Goal: Transaction & Acquisition: Subscribe to service/newsletter

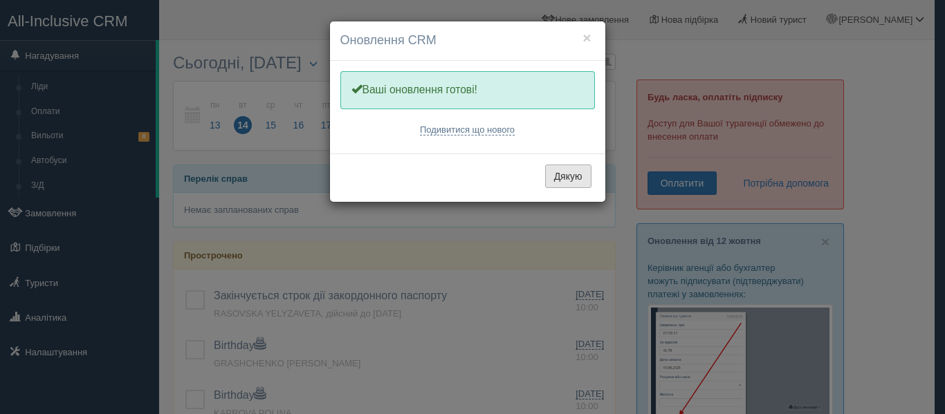
click at [549, 176] on button "Дякую" at bounding box center [568, 177] width 46 height 24
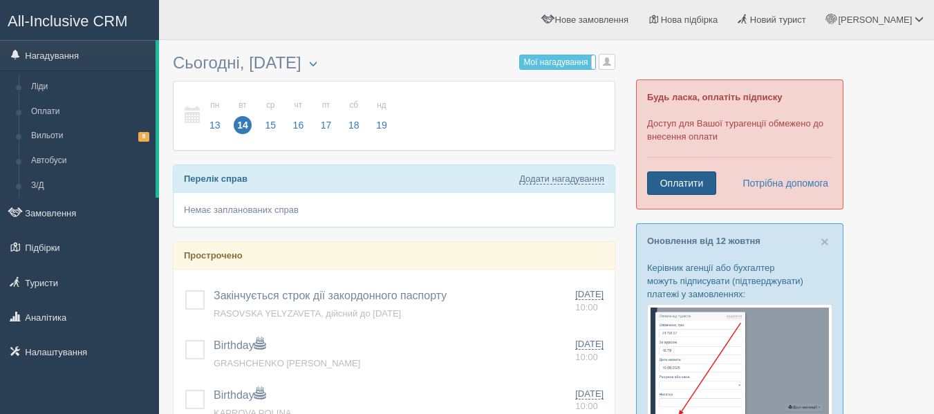
click at [674, 188] on link "Оплатити" at bounding box center [681, 183] width 69 height 24
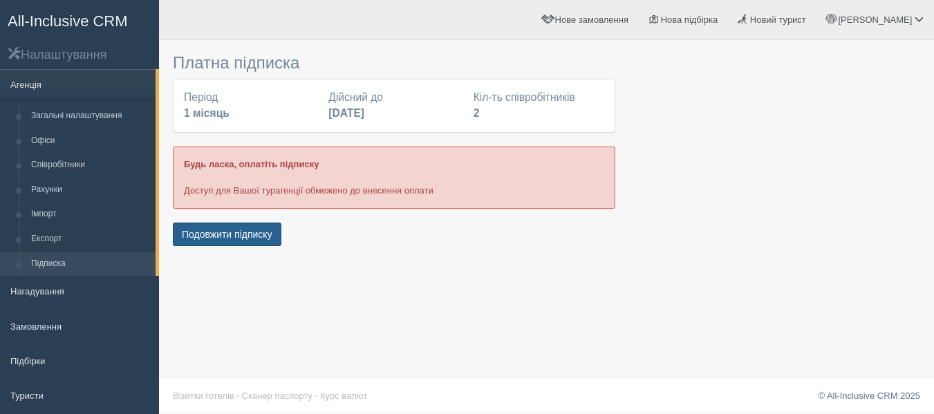
click at [200, 232] on button "Подовжити підписку" at bounding box center [227, 235] width 109 height 24
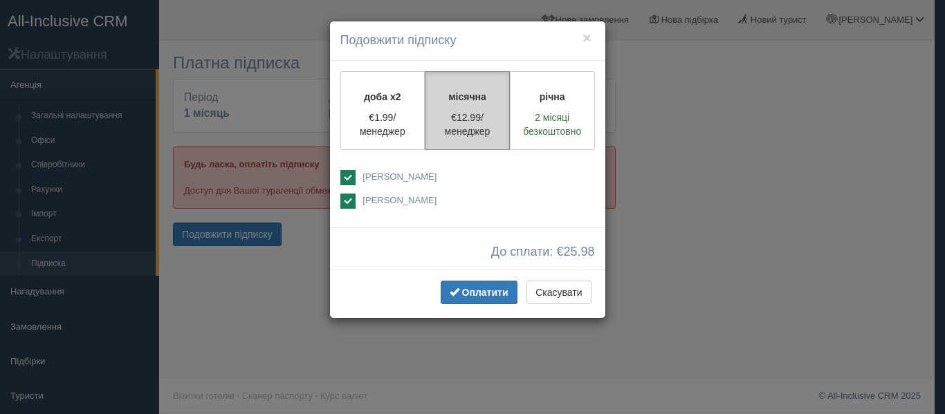
click at [489, 130] on p "€12.99/менеджер" at bounding box center [467, 125] width 67 height 28
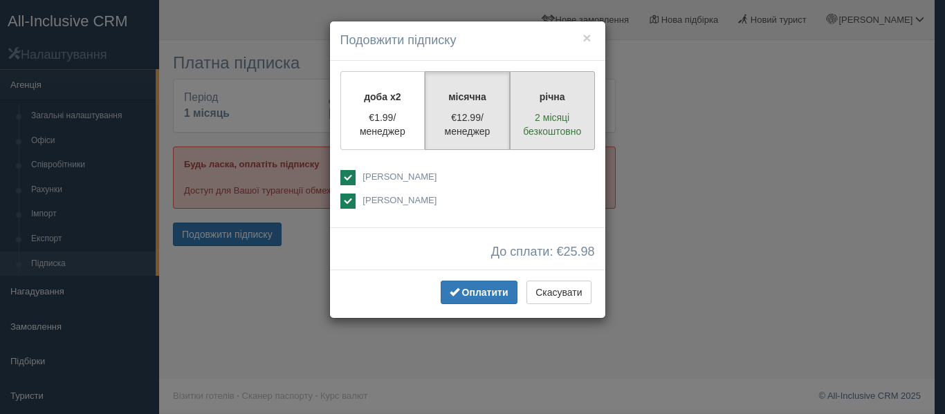
click at [546, 132] on p "2 місяці безкоштовно" at bounding box center [552, 125] width 67 height 28
radio input "true"
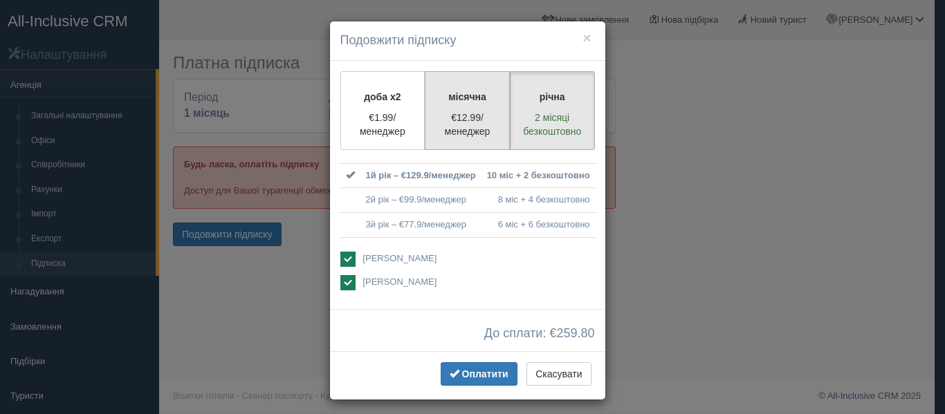
click at [459, 115] on p "€12.99/менеджер" at bounding box center [467, 125] width 67 height 28
radio input "true"
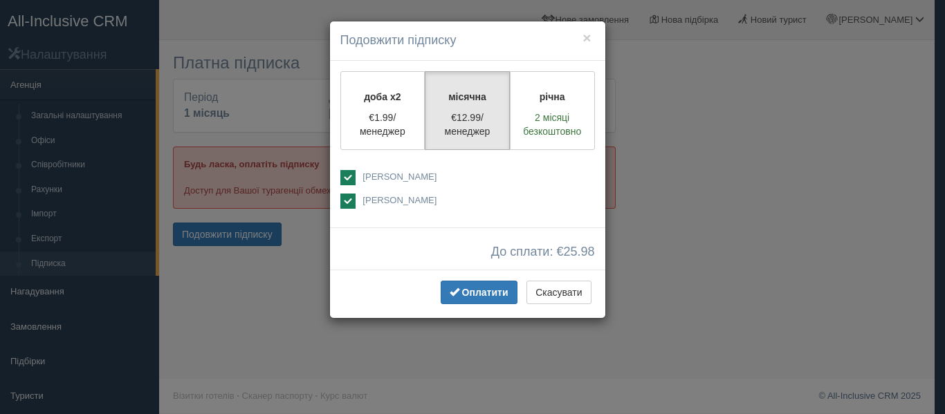
click at [346, 174] on ins at bounding box center [347, 177] width 15 height 15
checkbox input "true"
click at [487, 287] on span "Оплатити" at bounding box center [485, 292] width 46 height 11
